Goal: Entertainment & Leisure: Consume media (video, audio)

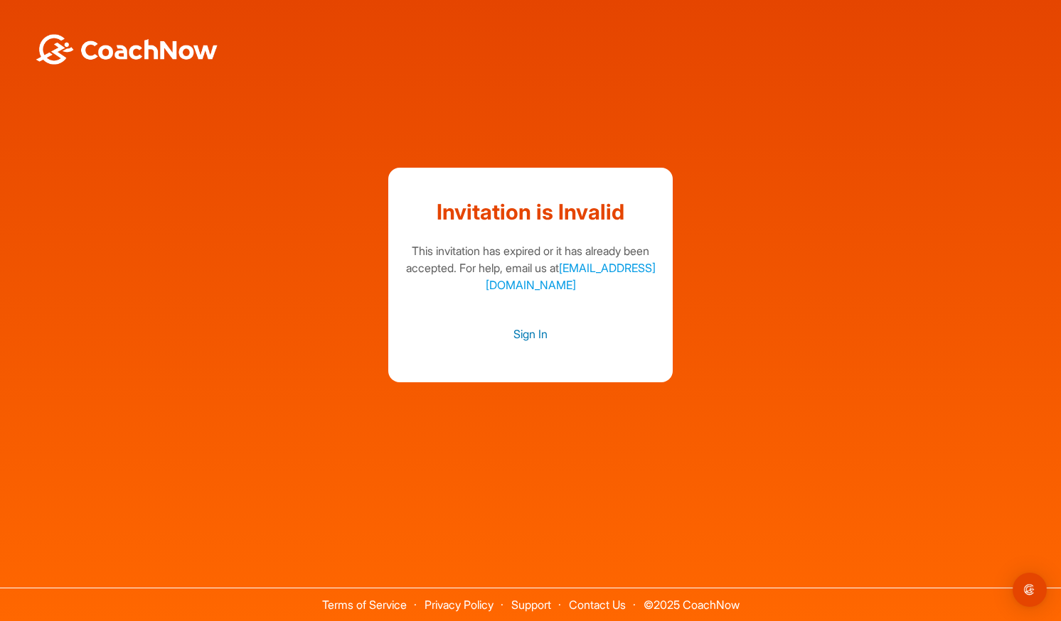
click at [537, 333] on link "Sign In" at bounding box center [530, 334] width 256 height 18
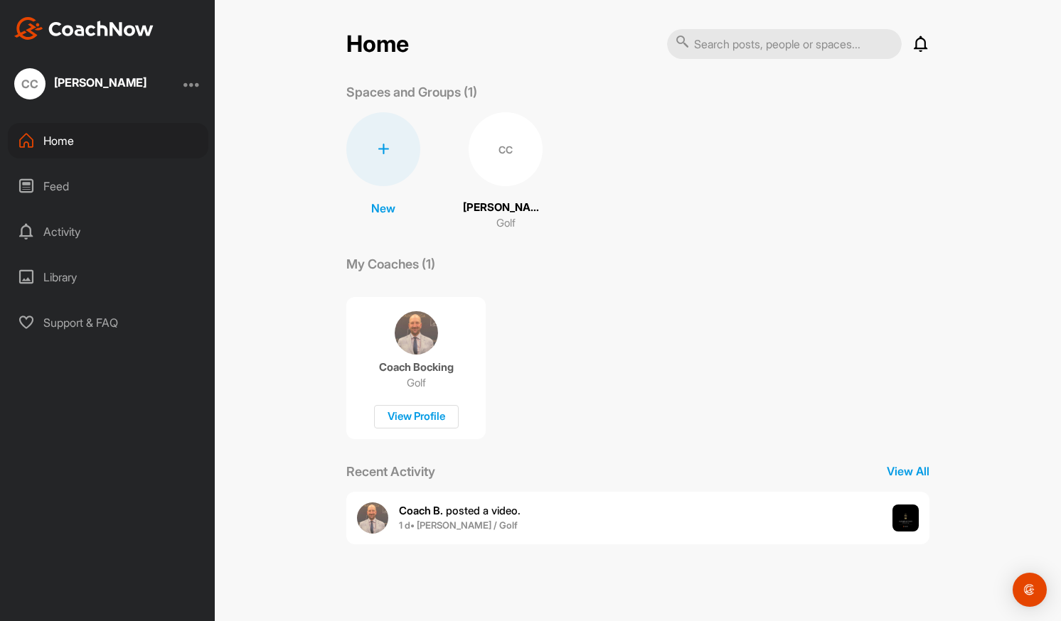
click at [511, 512] on span "Coach B. posted a video ." at bounding box center [460, 511] width 122 height 14
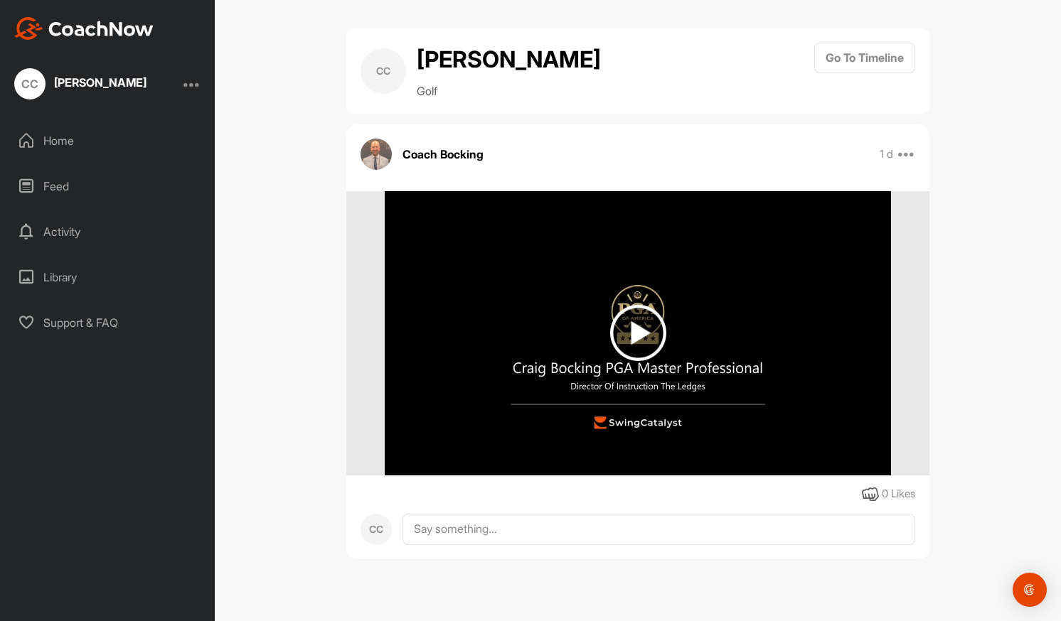
click at [636, 338] on img at bounding box center [638, 333] width 56 height 56
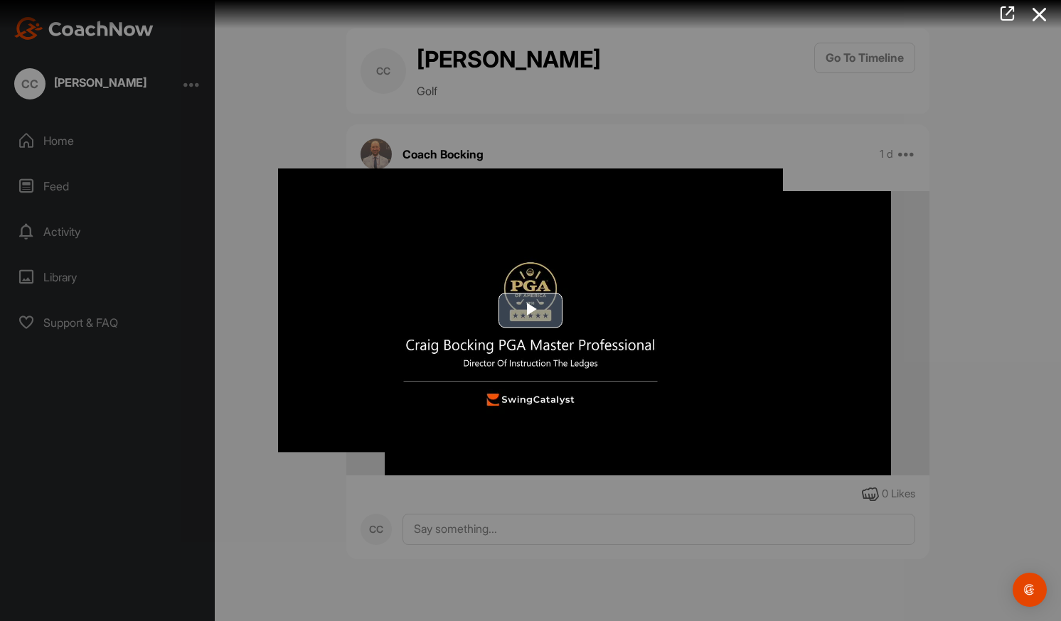
click at [530, 311] on span "Video Player" at bounding box center [530, 311] width 0 height 0
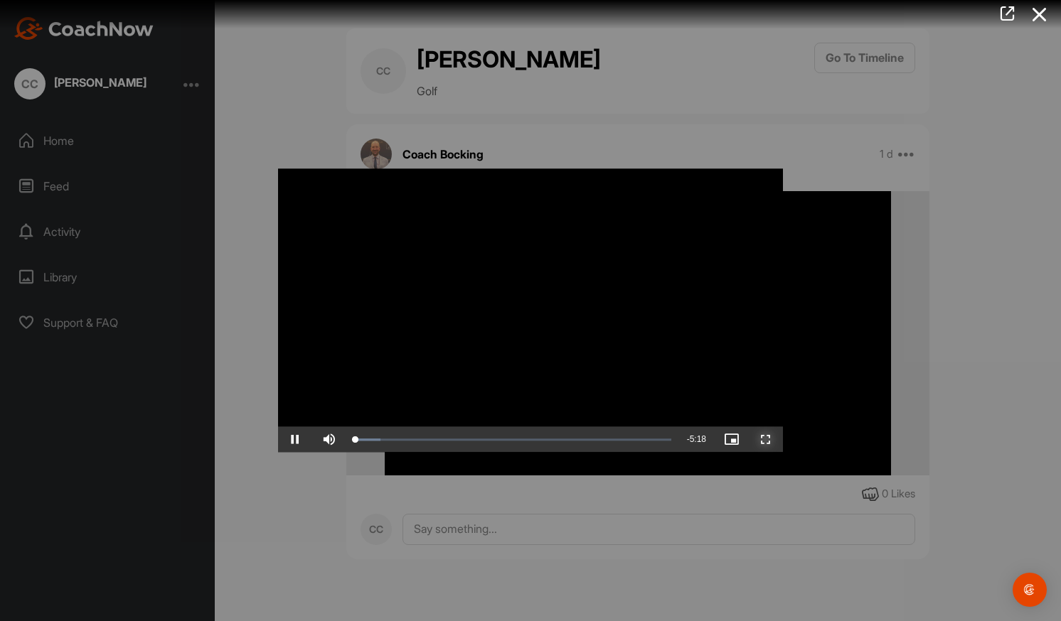
drag, startPoint x: 771, startPoint y: 440, endPoint x: 774, endPoint y: 493, distance: 52.7
click at [771, 440] on span "Video Player" at bounding box center [766, 440] width 34 height 0
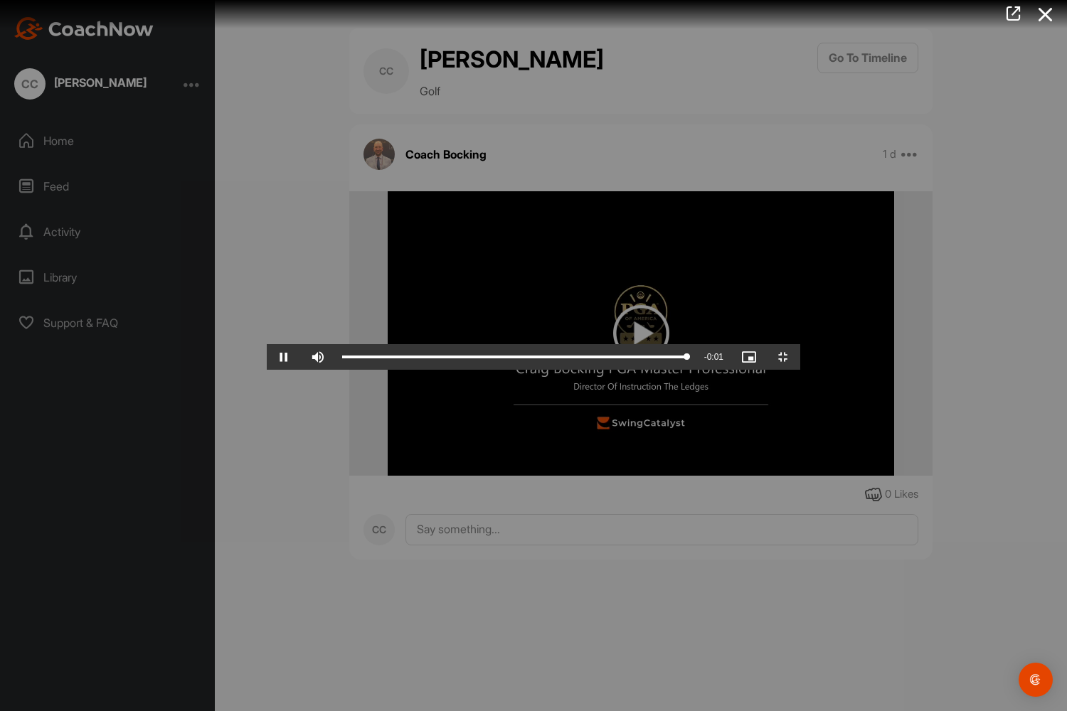
click at [774, 370] on video "Video Player" at bounding box center [533, 355] width 533 height 28
